Goal: Book appointment/travel/reservation

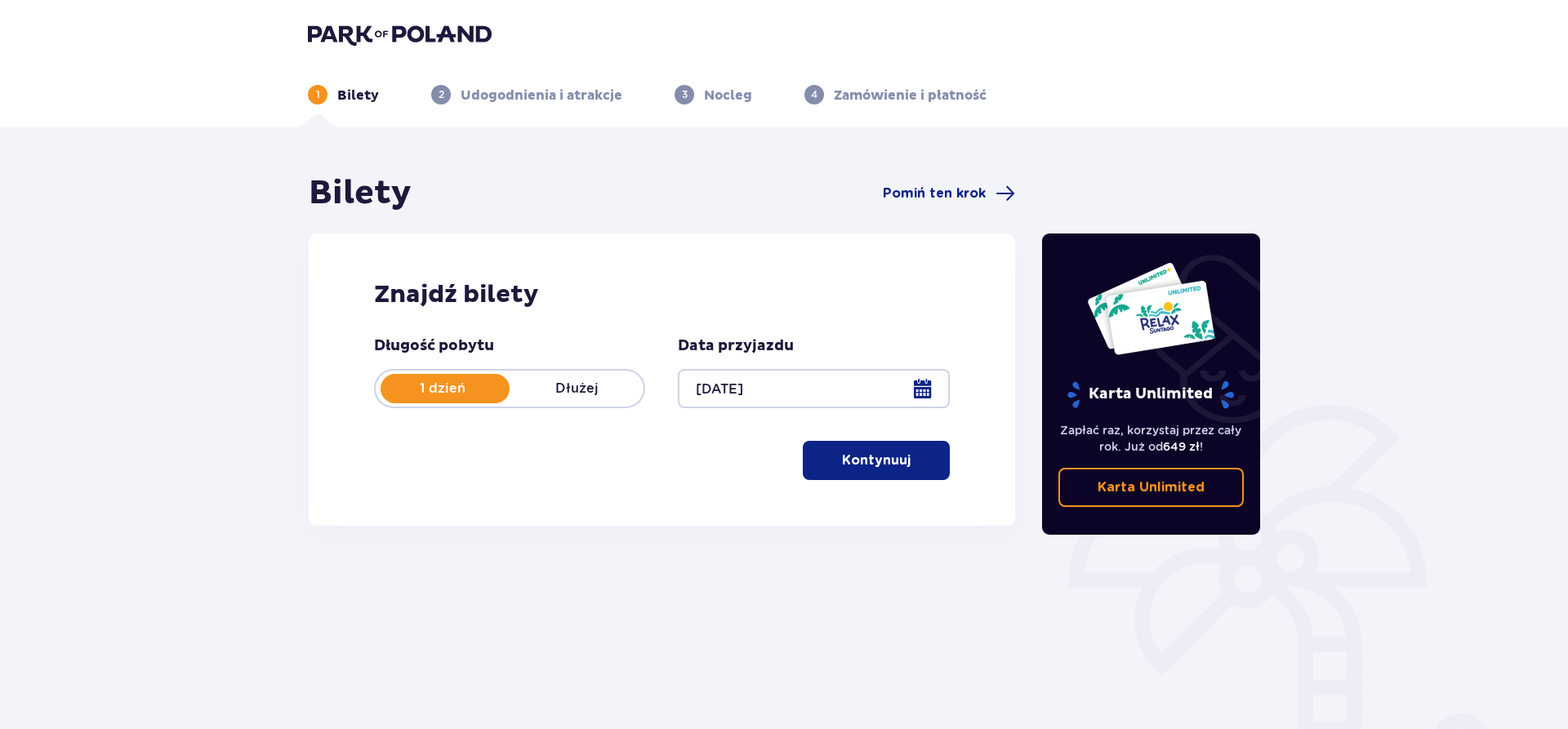
click at [841, 458] on p "Kontynuuj" at bounding box center [875, 460] width 69 height 18
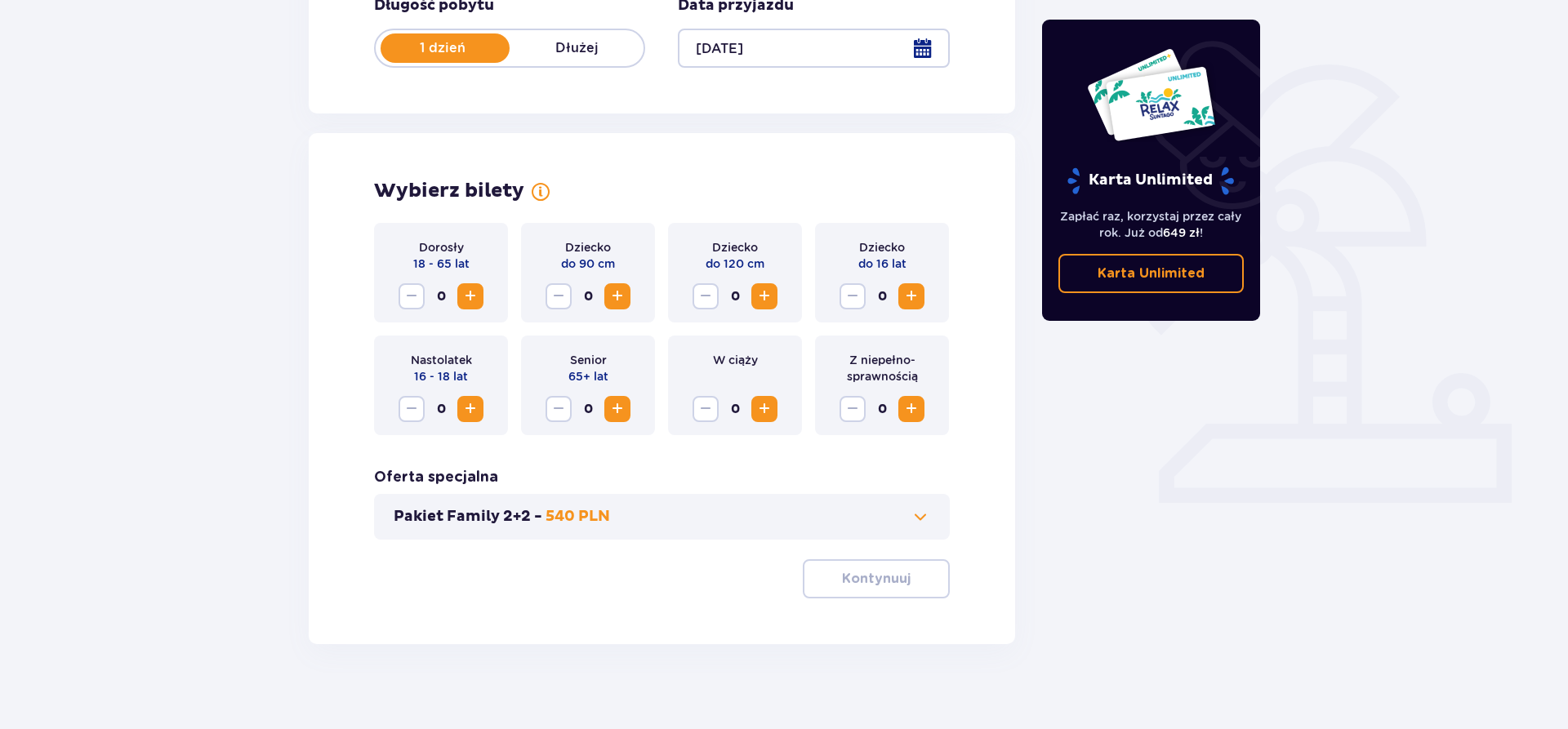
scroll to position [354, 0]
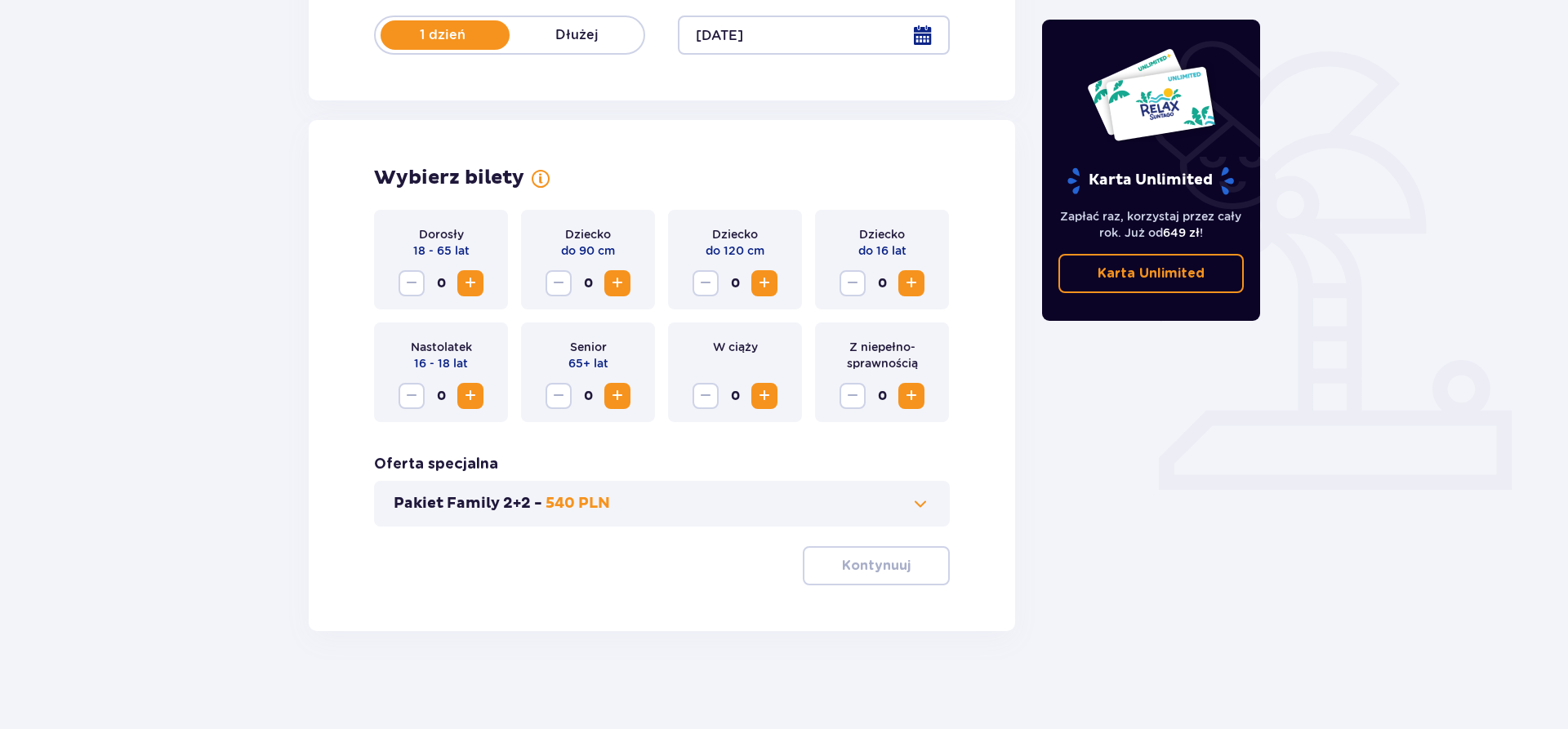
click at [470, 288] on span "Increase" at bounding box center [470, 283] width 20 height 20
click at [470, 288] on span "Increase" at bounding box center [470, 283] width 20 height 20
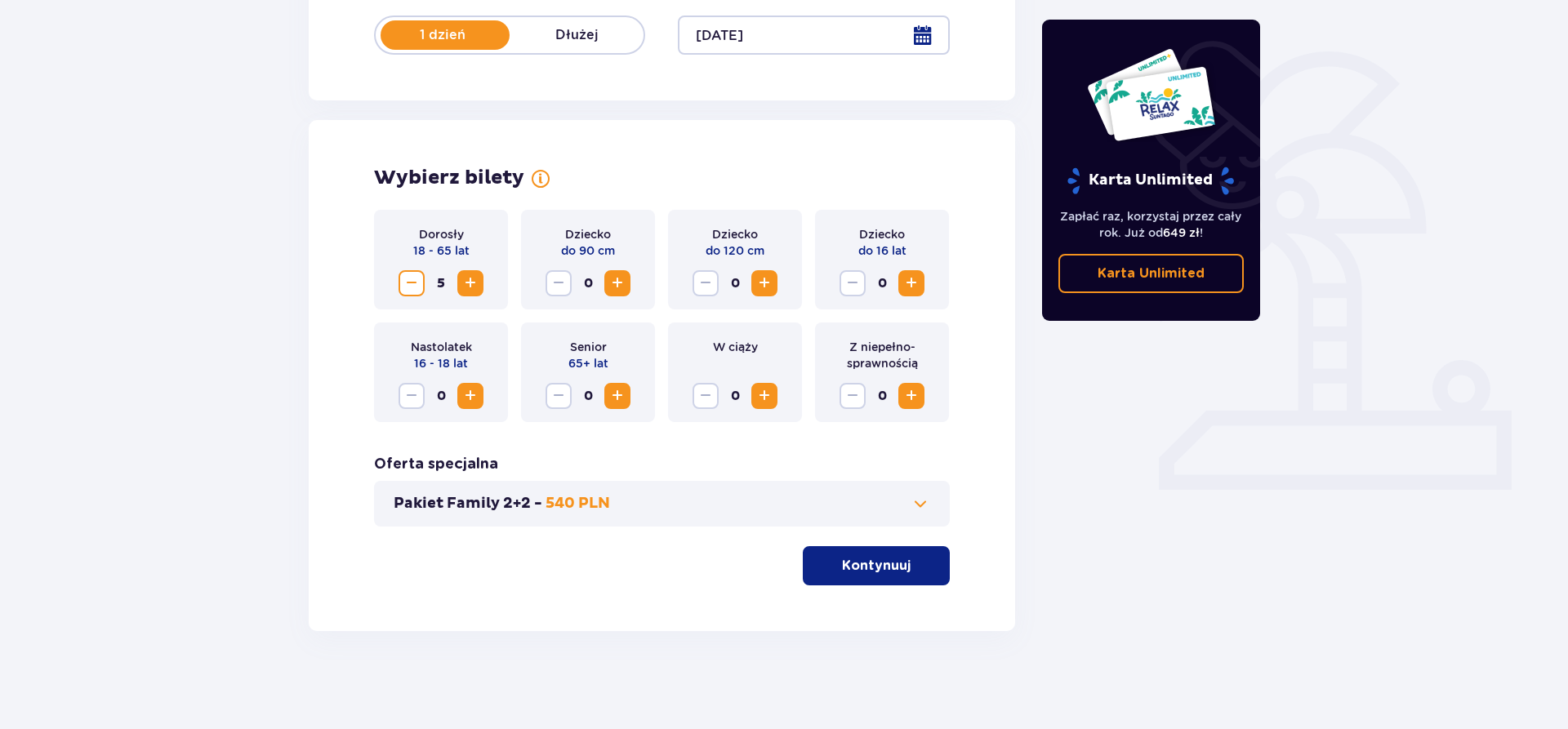
click at [470, 288] on span "Increase" at bounding box center [470, 283] width 20 height 20
click at [862, 555] on button "Kontynuuj" at bounding box center [875, 566] width 147 height 39
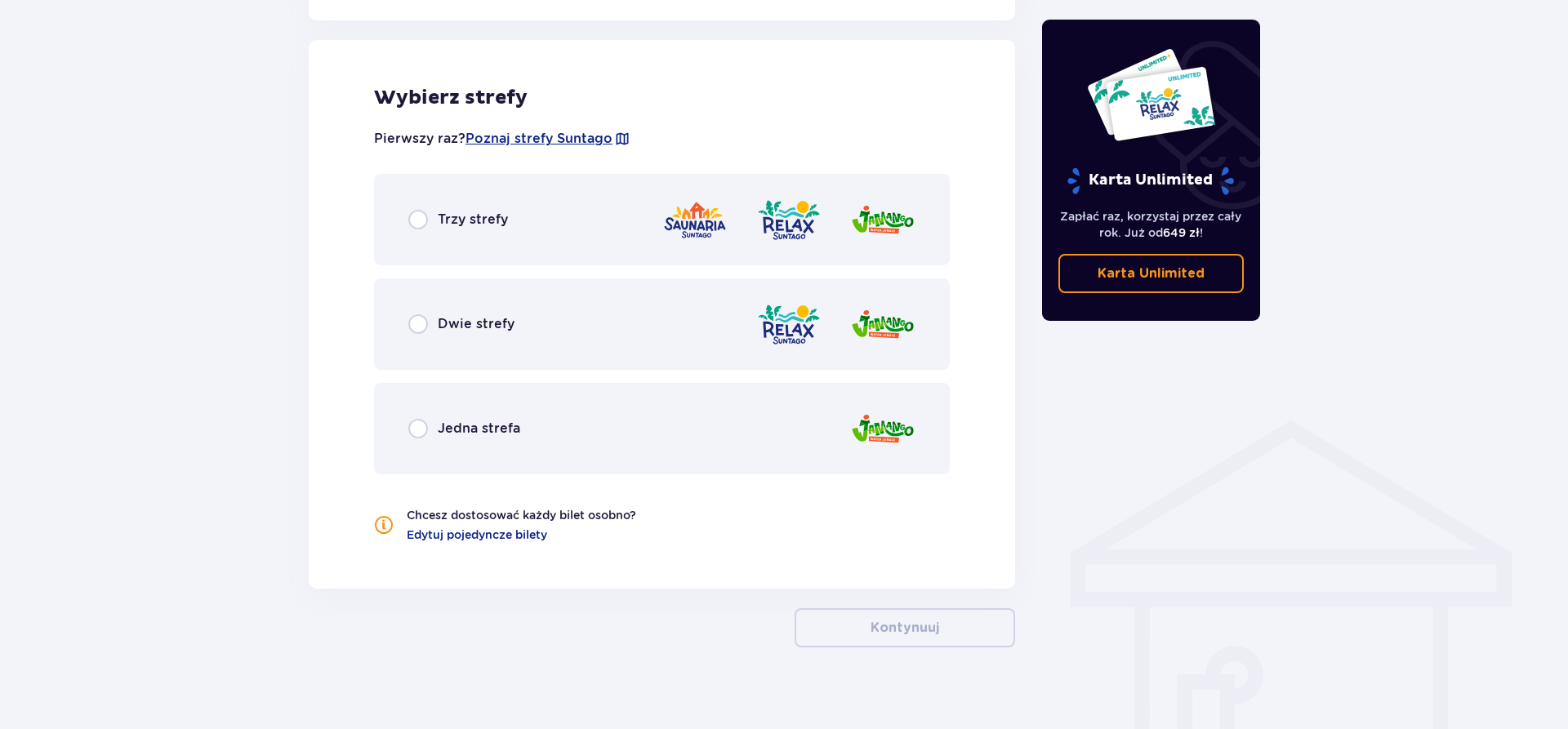
scroll to position [906, 0]
click at [482, 344] on div "Dwie strefy" at bounding box center [662, 322] width 576 height 91
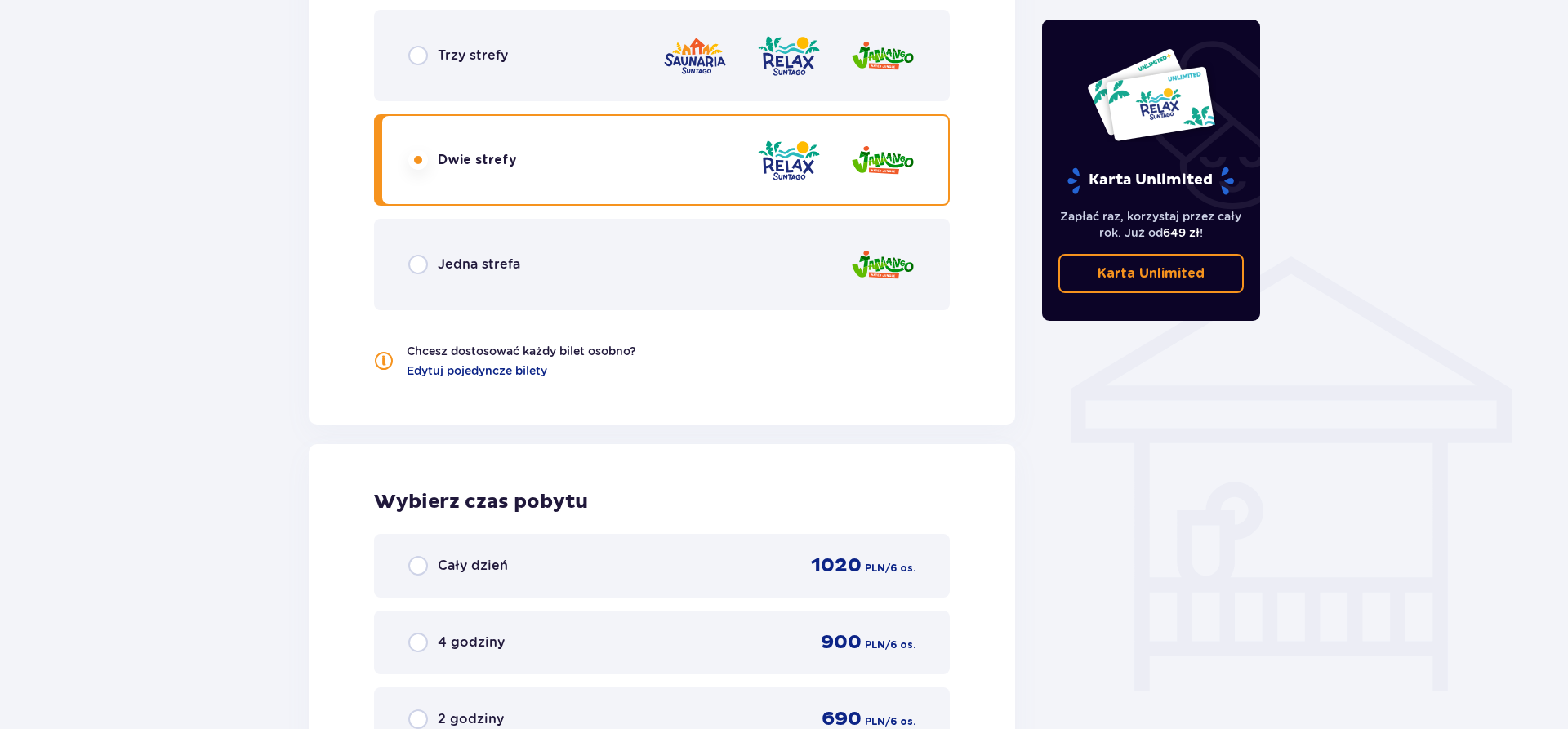
scroll to position [1454, 0]
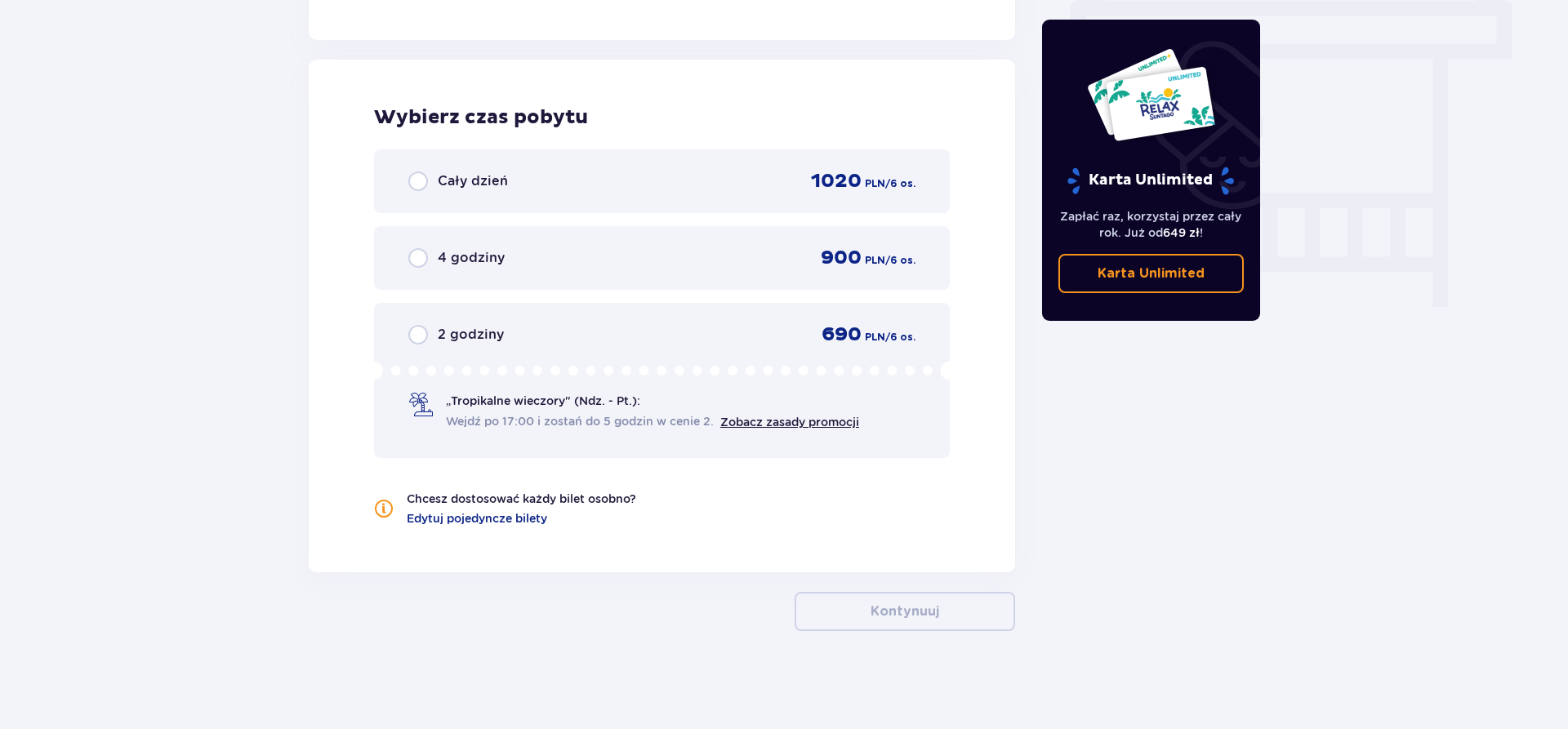
click at [434, 196] on div "Cały dzień 1020 PLN / 6 os." at bounding box center [662, 181] width 576 height 64
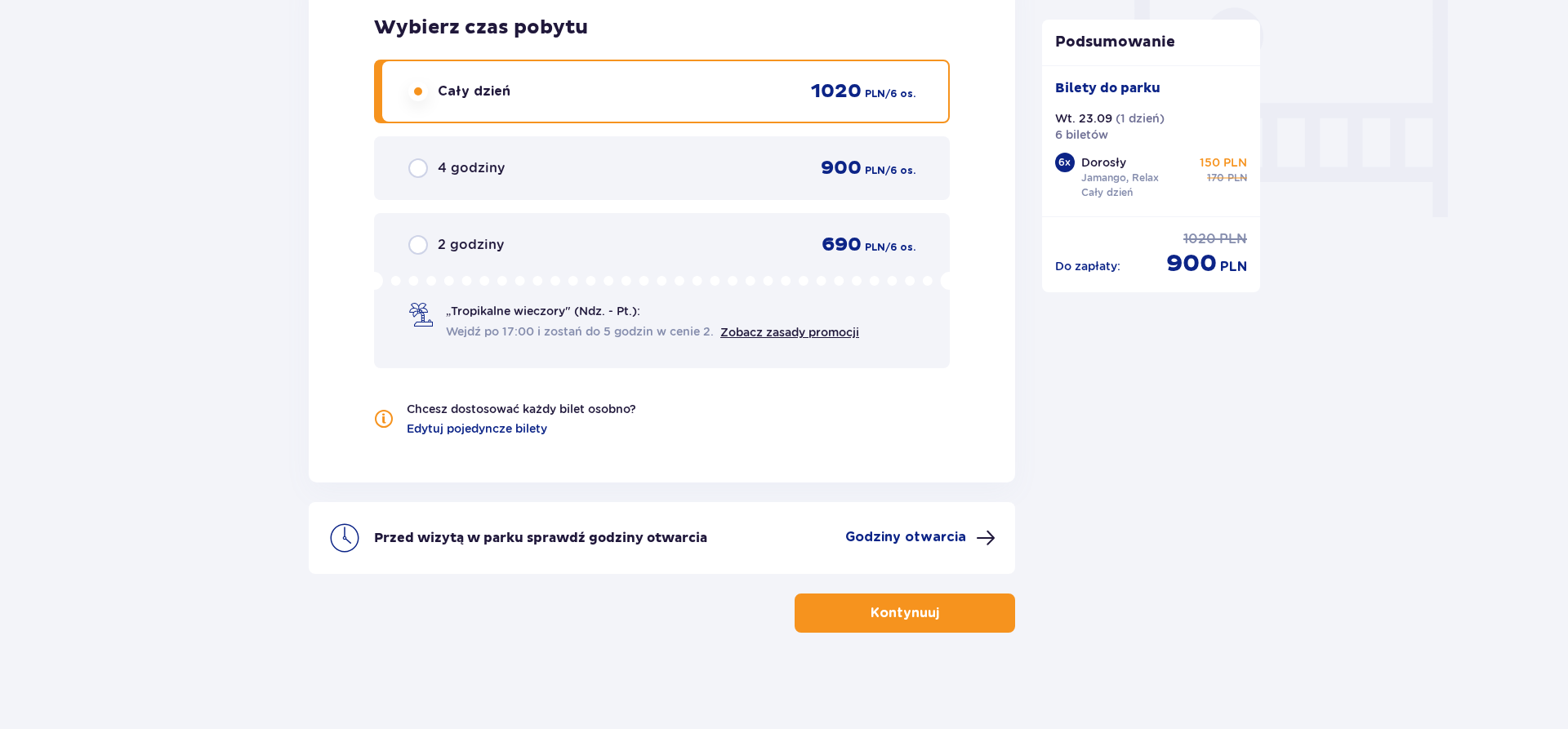
scroll to position [1546, 0]
click at [923, 540] on p "Godziny otwarcia" at bounding box center [905, 535] width 121 height 18
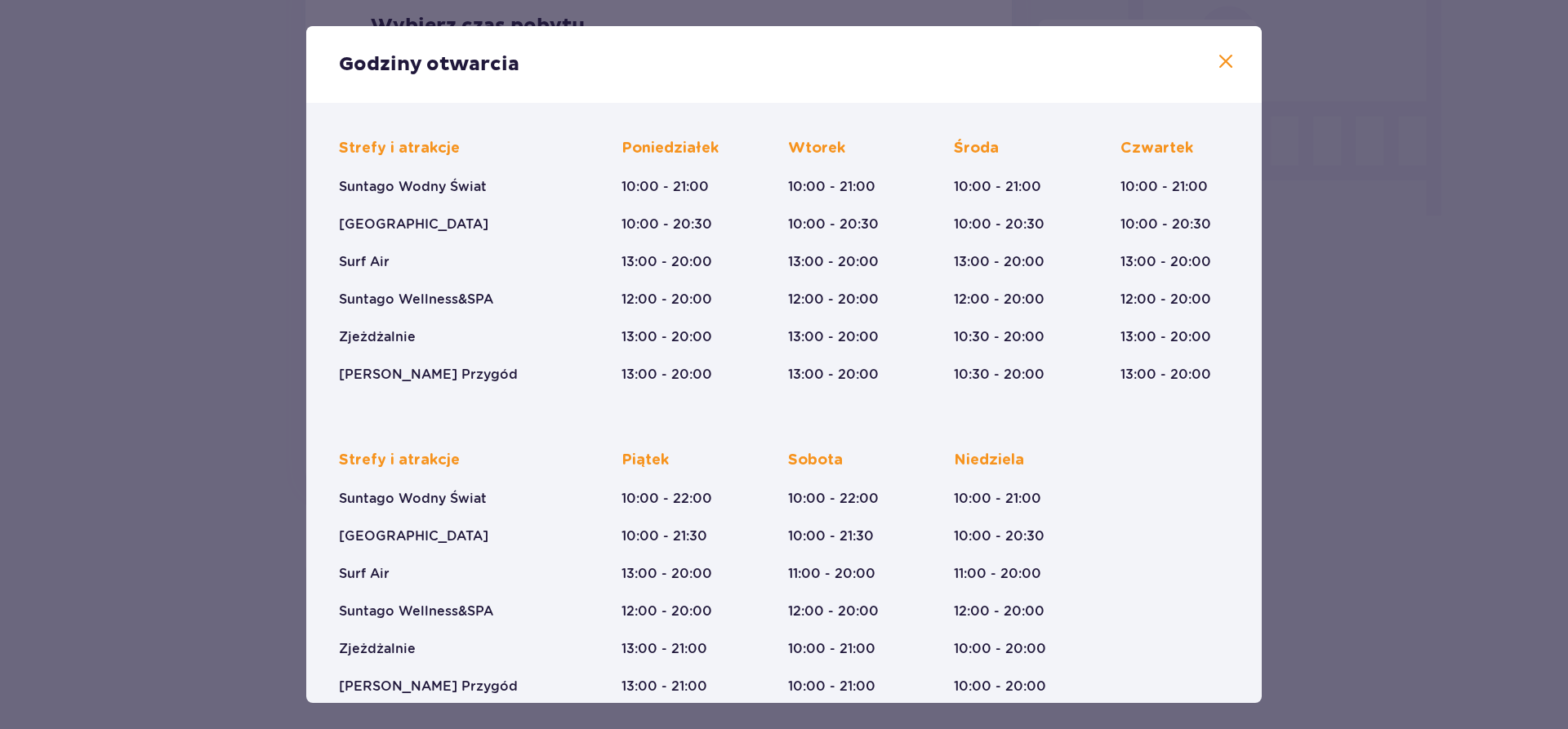
scroll to position [118, 0]
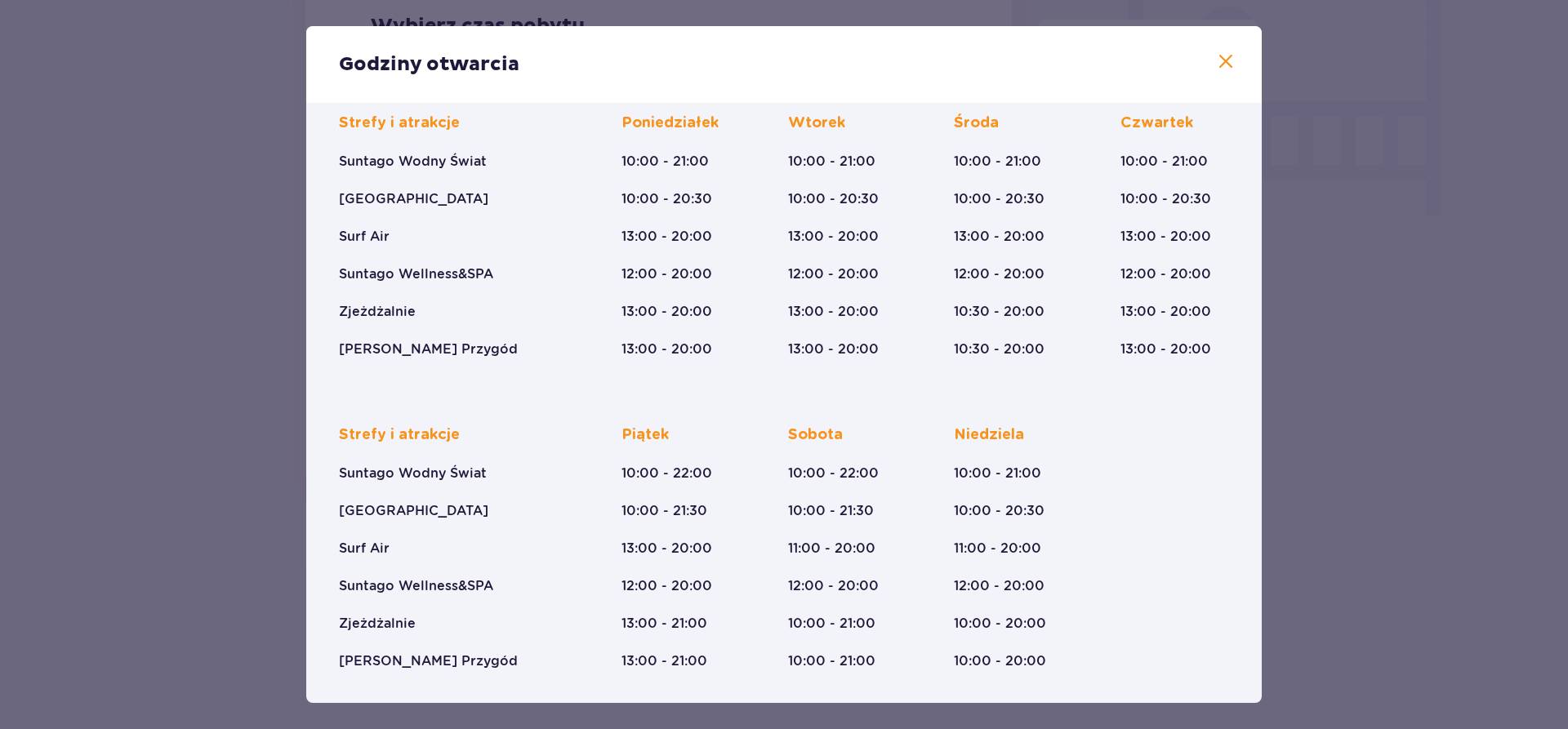
click at [1223, 69] on span at bounding box center [1225, 61] width 20 height 20
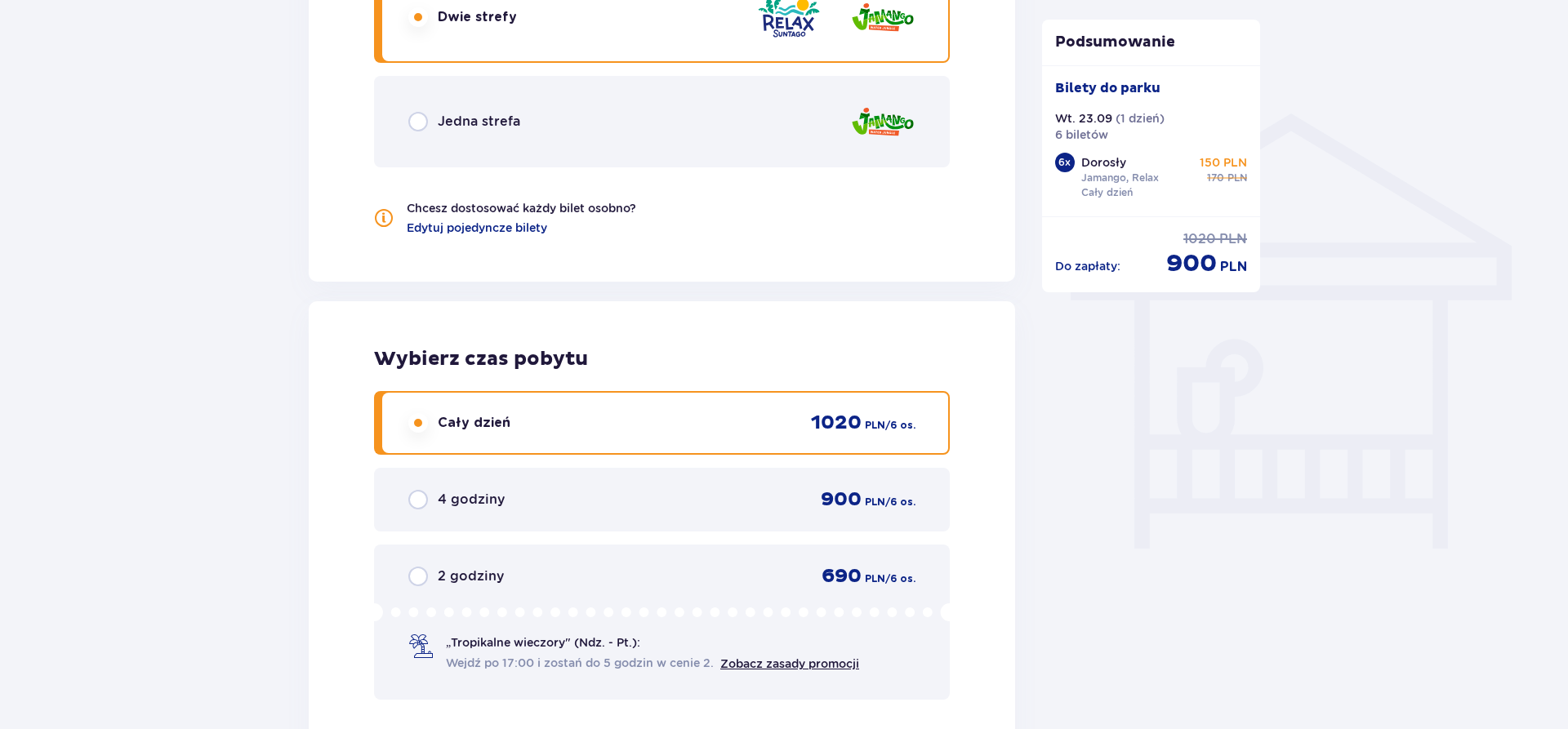
scroll to position [1546, 0]
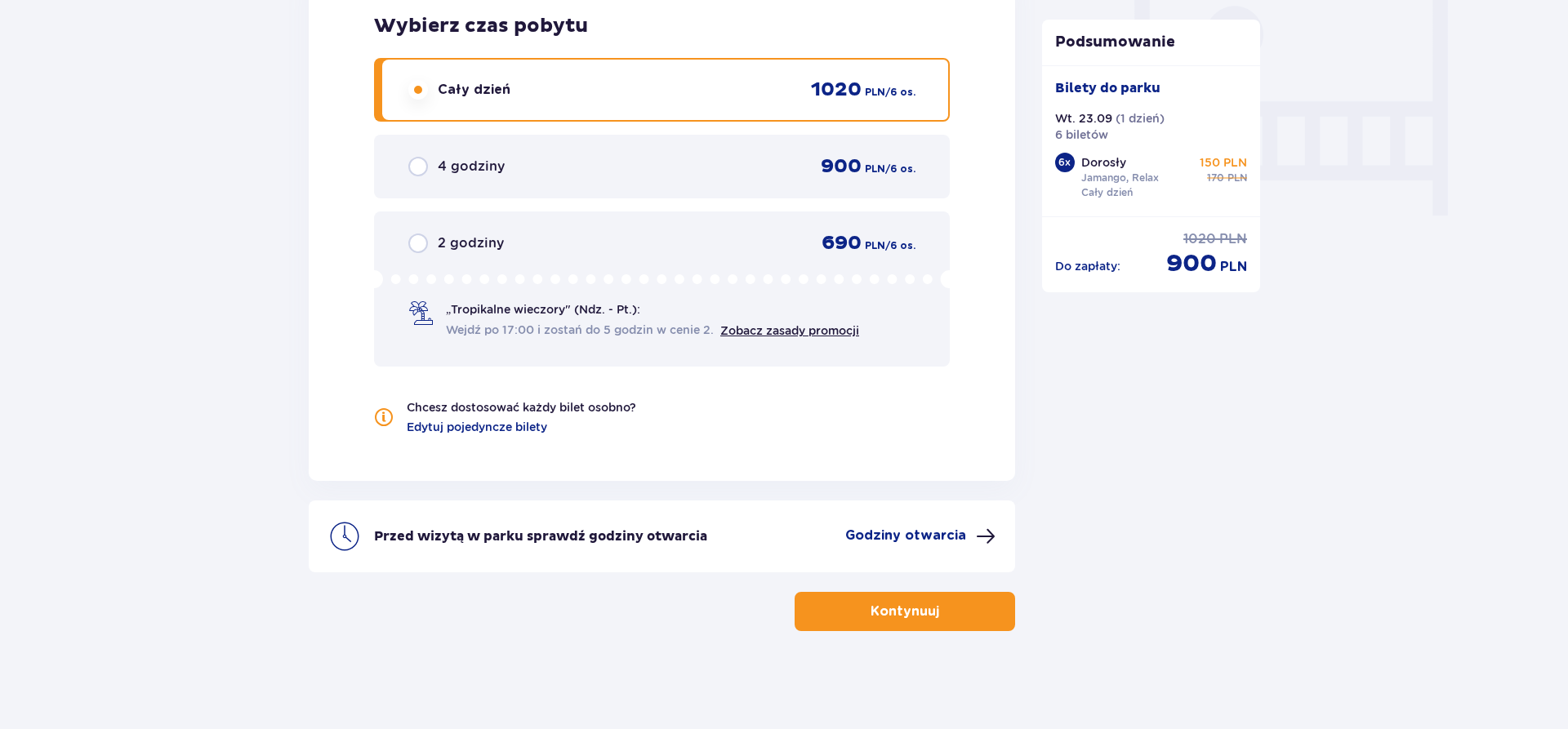
click at [887, 532] on p "Godziny otwarcia" at bounding box center [905, 535] width 121 height 18
